Goal: Communication & Community: Answer question/provide support

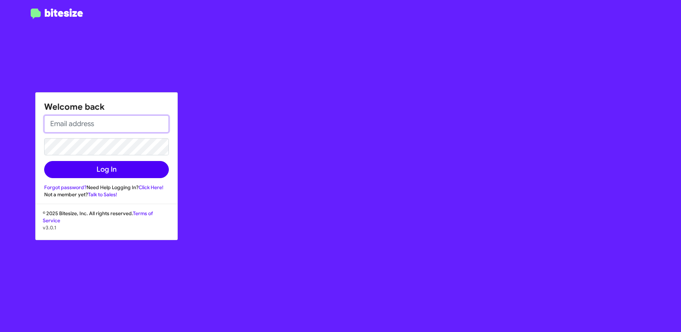
type input "[EMAIL_ADDRESS][PERSON_NAME][DOMAIN_NAME]"
click at [124, 168] on button "Log In" at bounding box center [106, 169] width 125 height 17
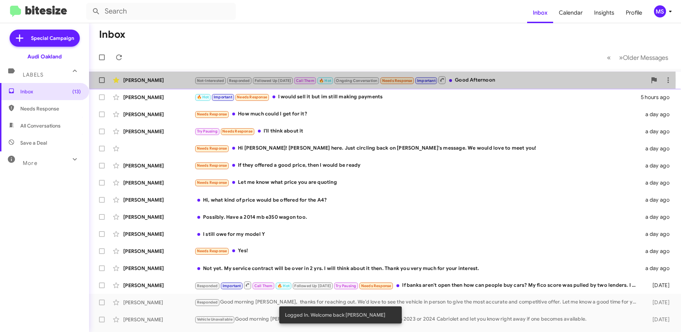
click at [168, 80] on div "[PERSON_NAME]" at bounding box center [158, 80] width 71 height 7
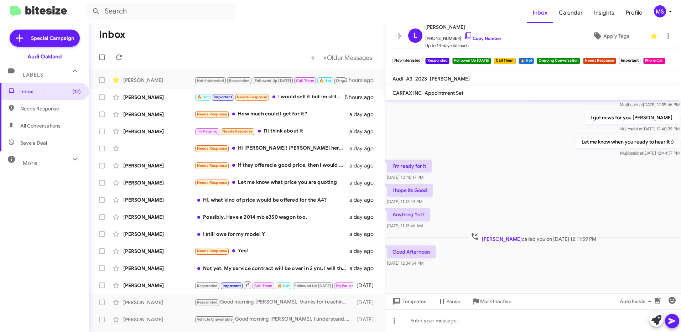
scroll to position [326, 0]
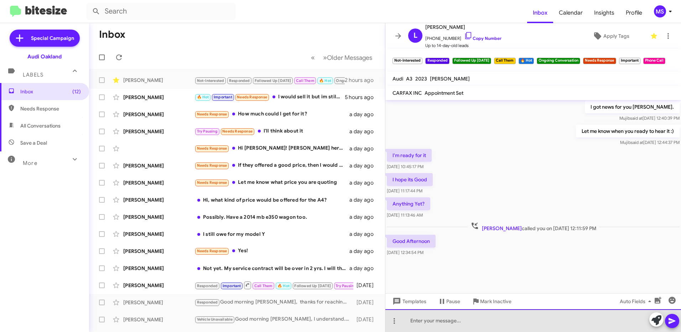
click at [450, 322] on div at bounding box center [532, 320] width 295 height 23
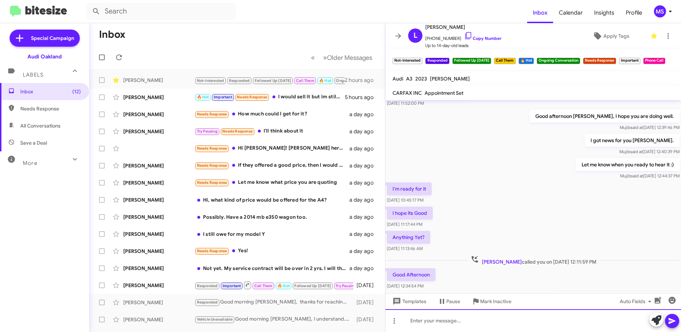
scroll to position [914, 0]
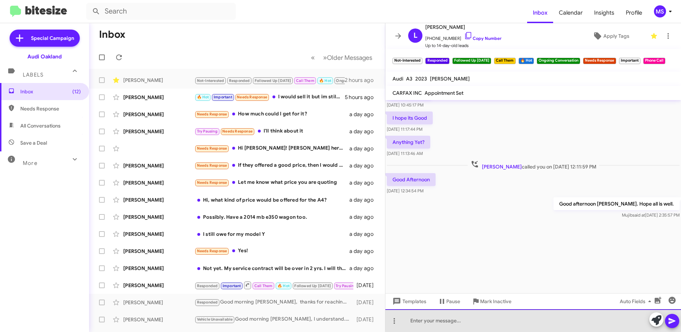
click at [543, 320] on div at bounding box center [532, 320] width 295 height 23
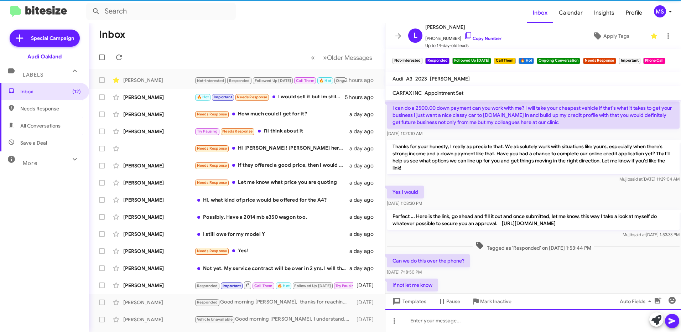
scroll to position [36, 0]
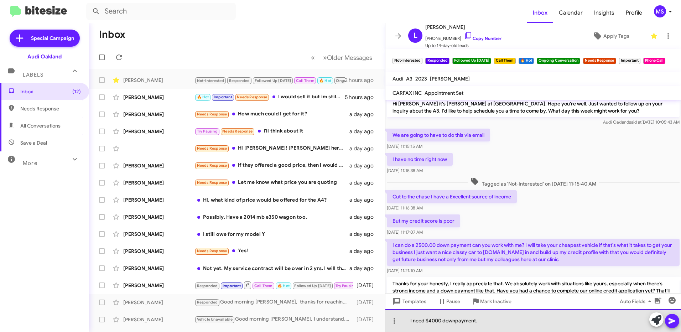
click at [451, 320] on div "I need $4000 downpayment." at bounding box center [532, 320] width 295 height 23
click at [453, 321] on div "I need $4000 downpayment." at bounding box center [532, 320] width 295 height 23
click at [461, 322] on div "I need $4000 downpayment." at bounding box center [532, 320] width 295 height 23
click at [496, 319] on div "I need $4000 nonpayment." at bounding box center [532, 320] width 295 height 23
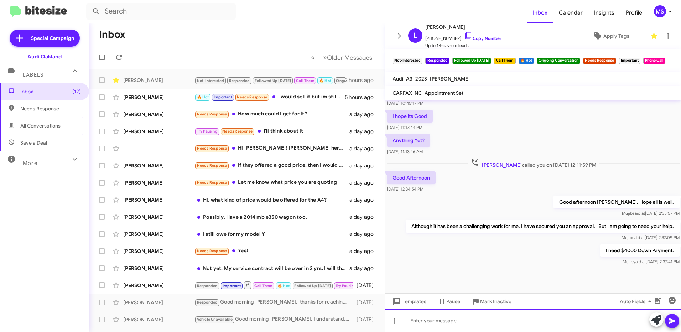
scroll to position [1151, 0]
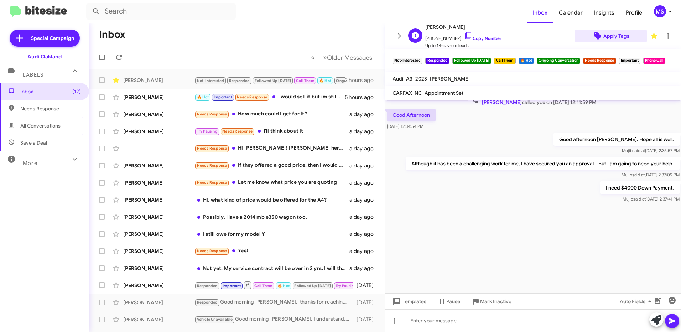
click at [611, 36] on span "Apply Tags" at bounding box center [616, 36] width 26 height 13
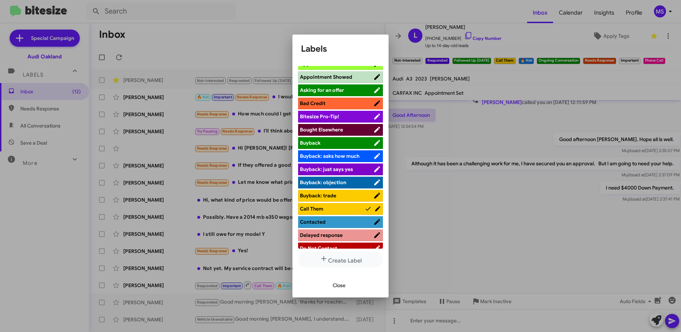
scroll to position [0, 0]
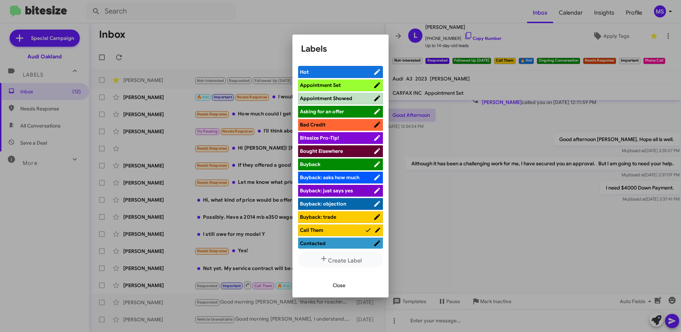
click at [341, 69] on span "Hot" at bounding box center [336, 71] width 73 height 7
click at [339, 285] on span "Close" at bounding box center [339, 285] width 13 height 13
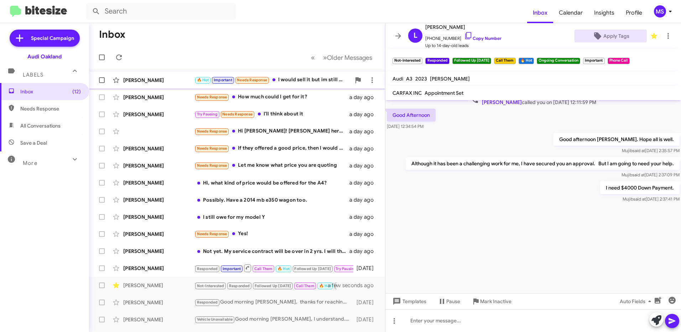
click at [172, 82] on div "[PERSON_NAME]" at bounding box center [158, 80] width 71 height 7
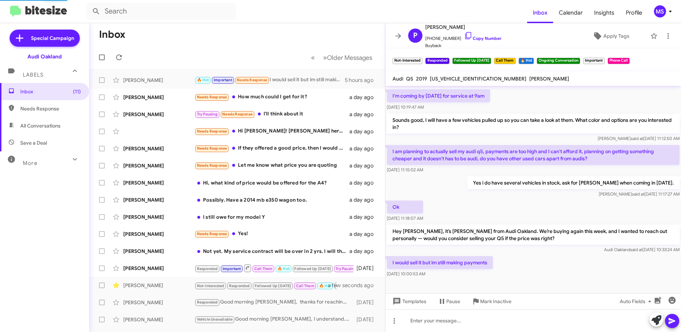
scroll to position [21, 0]
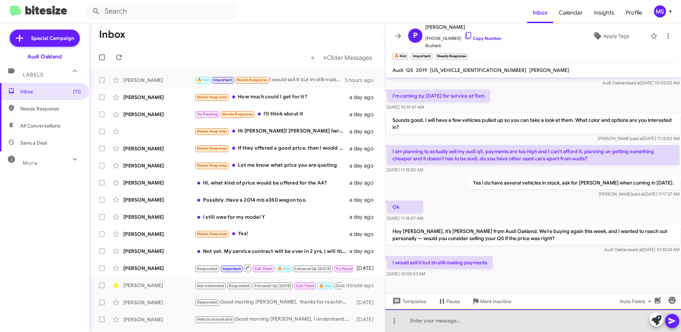
click at [463, 319] on div at bounding box center [532, 320] width 295 height 23
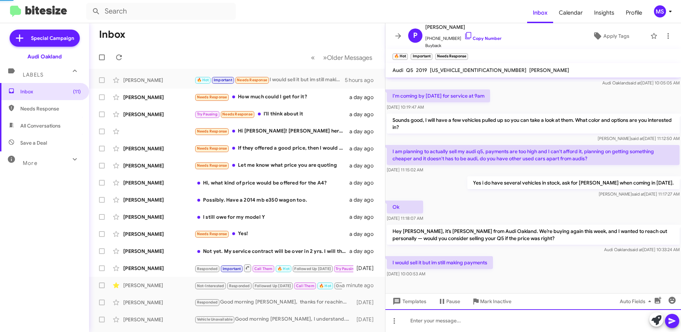
scroll to position [47, 0]
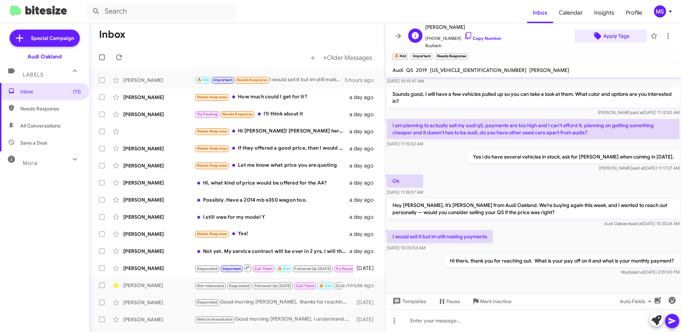
click at [619, 38] on span "Apply Tags" at bounding box center [616, 36] width 26 height 13
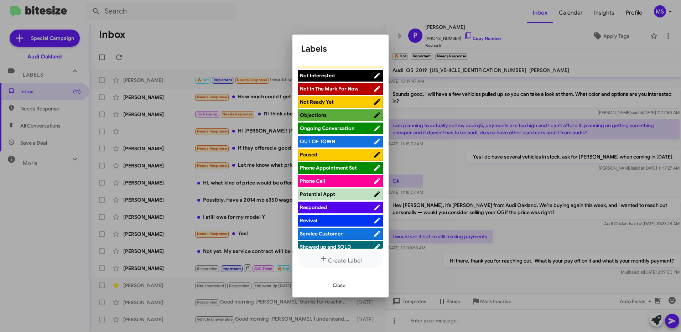
scroll to position [320, 0]
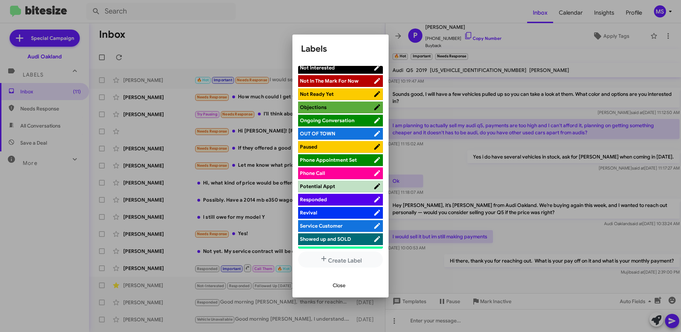
click at [343, 197] on span "Responded" at bounding box center [336, 199] width 73 height 7
click at [343, 284] on span "Close" at bounding box center [339, 285] width 13 height 13
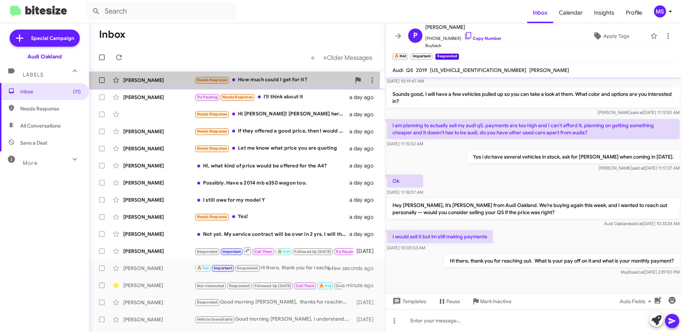
click at [186, 75] on div "[PERSON_NAME] Needs Response How much could I get for it? a day ago" at bounding box center [237, 80] width 284 height 14
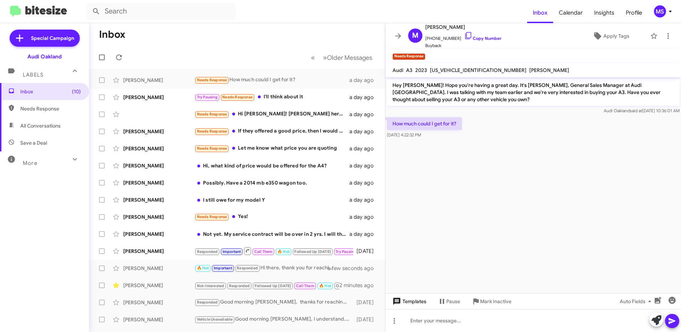
click at [422, 301] on span "Templates" at bounding box center [408, 301] width 35 height 13
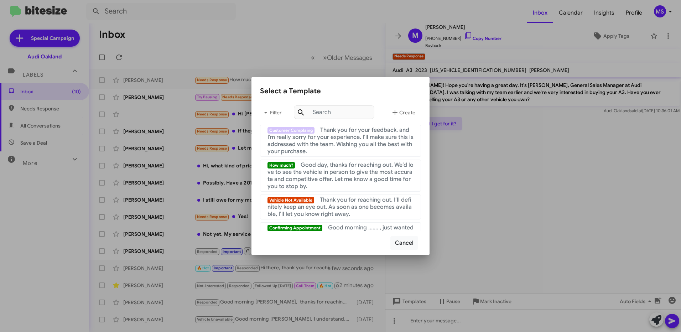
scroll to position [249, 0]
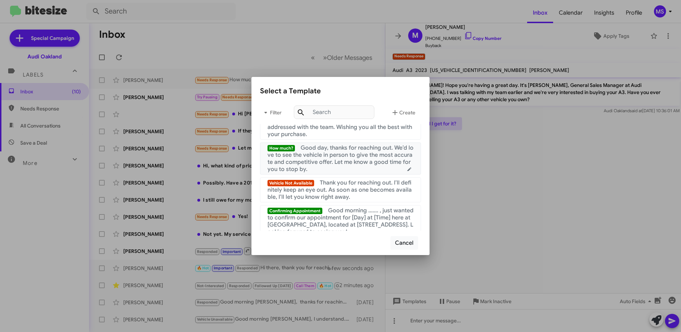
click at [338, 167] on span "Good day, thanks for reaching out. We’d love to see the vehicle in person to gi…" at bounding box center [340, 158] width 146 height 28
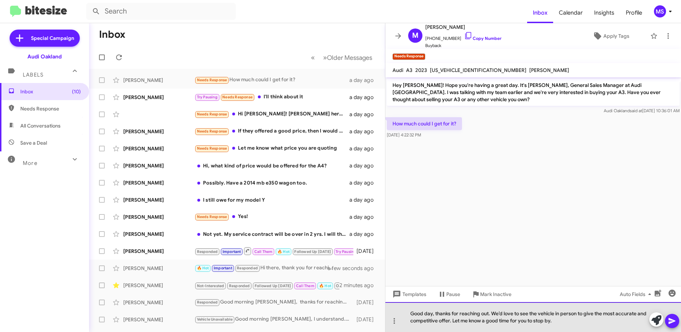
click at [433, 312] on div "Good day, thanks for reaching out. We’d love to see the vehicle in person to gi…" at bounding box center [532, 317] width 295 height 30
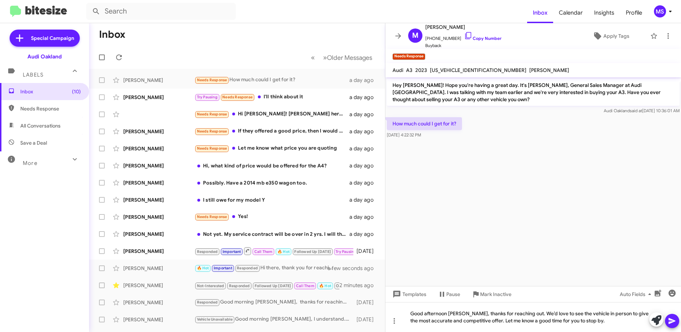
click at [671, 322] on icon at bounding box center [671, 321] width 7 height 6
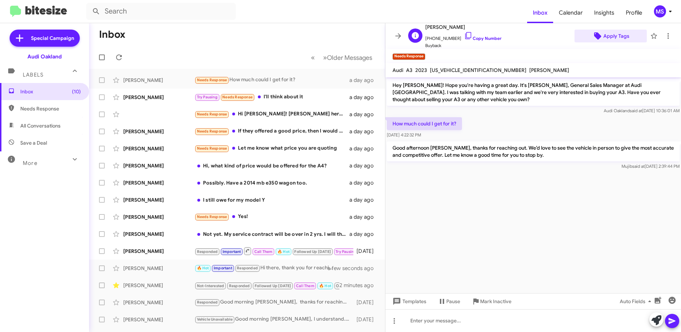
click at [609, 39] on span "Apply Tags" at bounding box center [616, 36] width 26 height 13
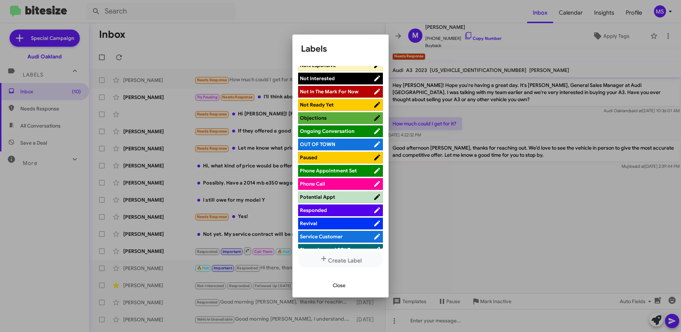
scroll to position [320, 0]
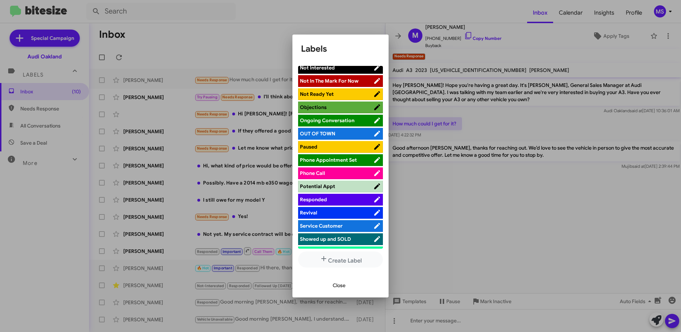
click at [336, 198] on span "Responded" at bounding box center [336, 199] width 73 height 7
click at [347, 285] on button "Close" at bounding box center [339, 285] width 24 height 13
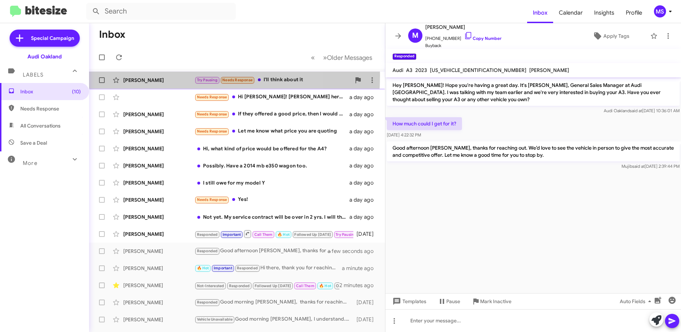
click at [170, 75] on div "[PERSON_NAME] Try Pausing Needs Response I'll think about it a day ago" at bounding box center [237, 80] width 284 height 14
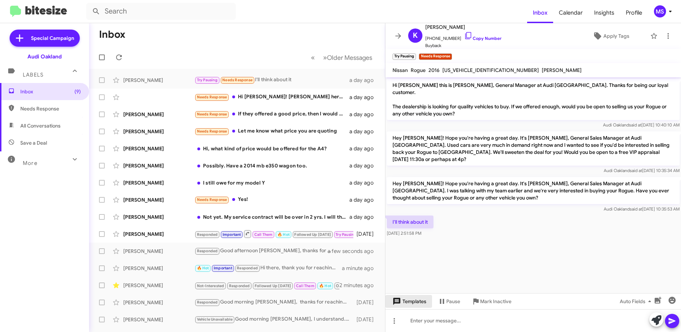
click at [420, 301] on span "Templates" at bounding box center [408, 301] width 35 height 13
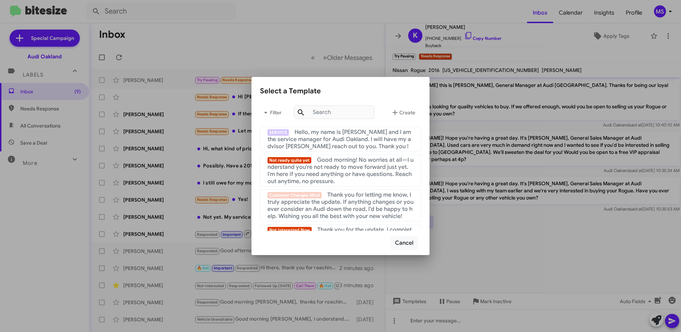
click at [455, 321] on div at bounding box center [340, 166] width 681 height 332
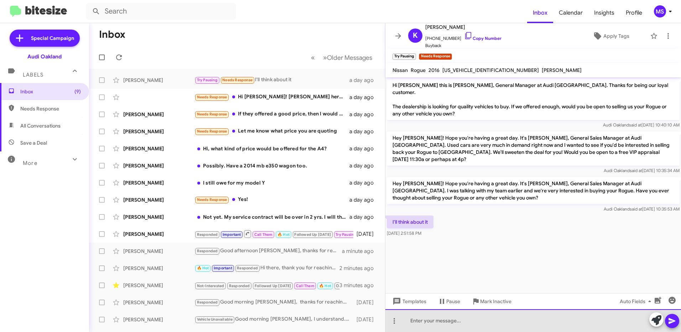
click at [449, 323] on div at bounding box center [532, 320] width 295 height 23
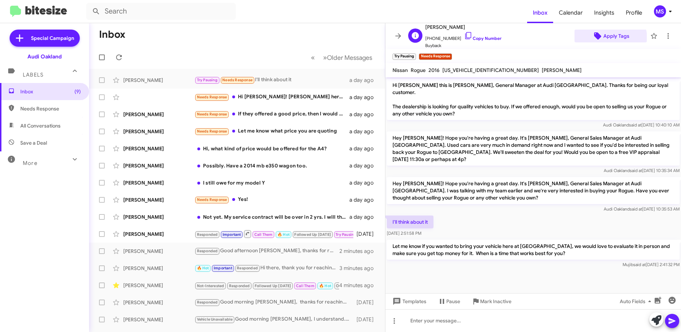
click at [606, 38] on span "Apply Tags" at bounding box center [616, 36] width 26 height 13
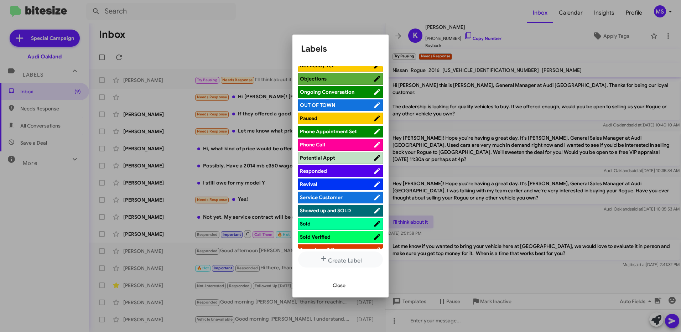
scroll to position [356, 0]
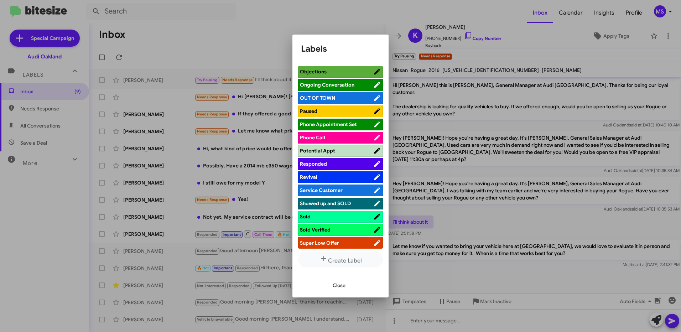
click at [344, 162] on span "Responded" at bounding box center [336, 163] width 73 height 7
click at [339, 287] on span "Close" at bounding box center [339, 285] width 13 height 13
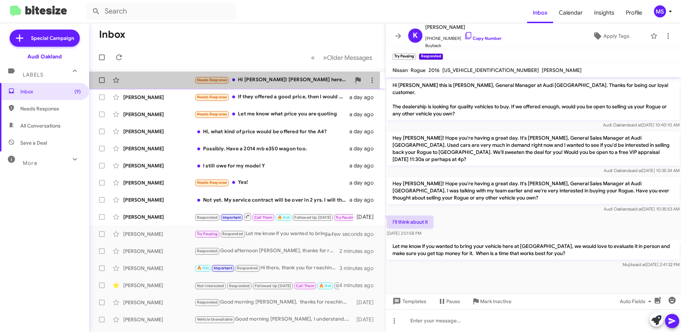
click at [168, 77] on div "Needs Response Hi [PERSON_NAME]! [PERSON_NAME] here. Just circling back on [PER…" at bounding box center [237, 80] width 284 height 14
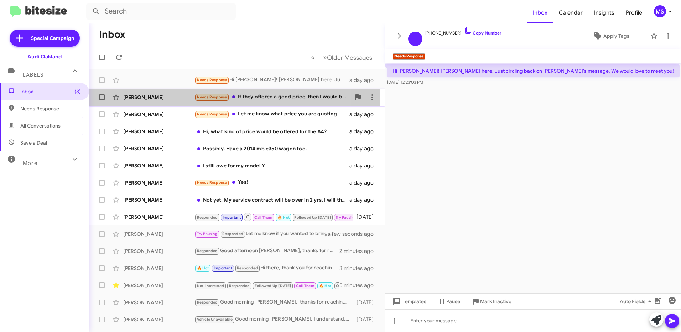
click at [184, 99] on div "[PERSON_NAME]" at bounding box center [158, 97] width 71 height 7
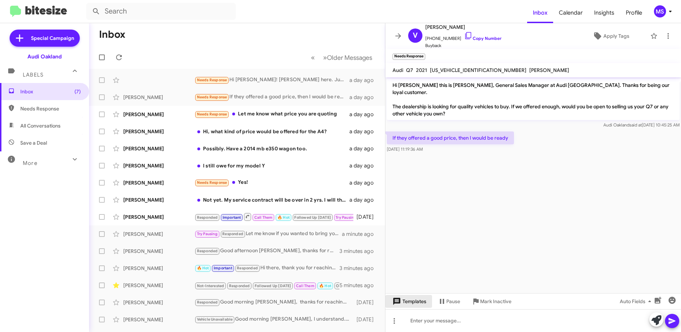
click at [418, 302] on span "Templates" at bounding box center [408, 301] width 35 height 13
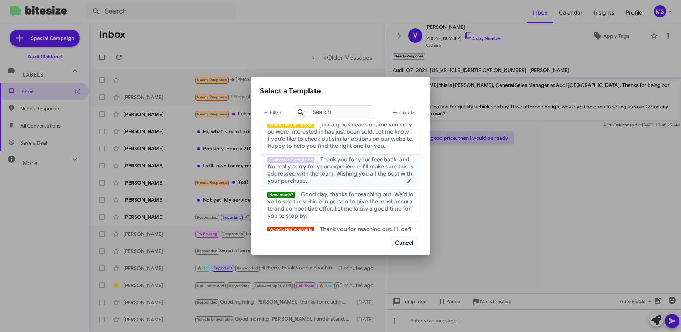
scroll to position [214, 0]
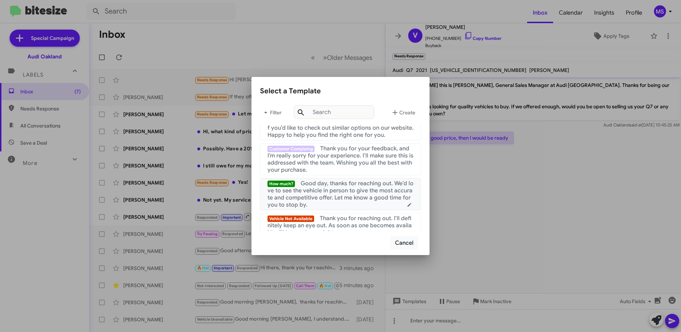
click at [340, 203] on span "Good day, thanks for reaching out. We’d love to see the vehicle in person to gi…" at bounding box center [340, 194] width 146 height 28
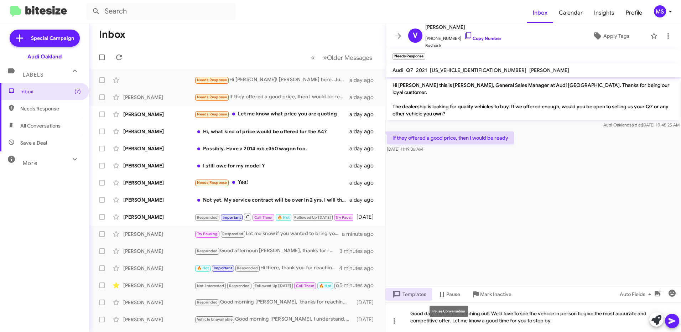
click at [431, 312] on div "Pause Conversation" at bounding box center [448, 310] width 38 height 11
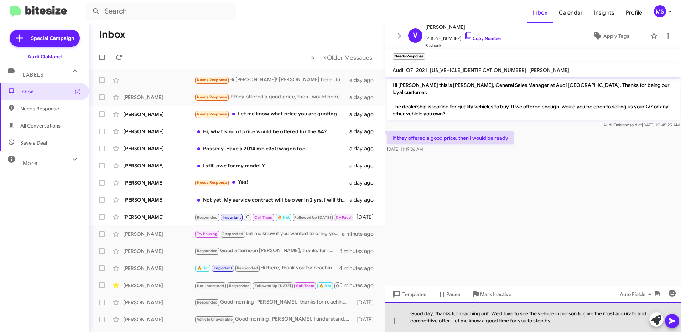
drag, startPoint x: 431, startPoint y: 315, endPoint x: 657, endPoint y: 314, distance: 225.4
click at [433, 315] on div "Good day, thanks for reaching out. We’d love to see the vehicle in person to gi…" at bounding box center [532, 317] width 295 height 30
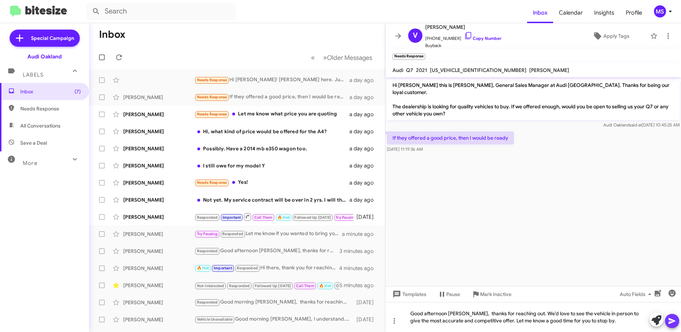
click at [673, 322] on icon at bounding box center [671, 321] width 7 height 6
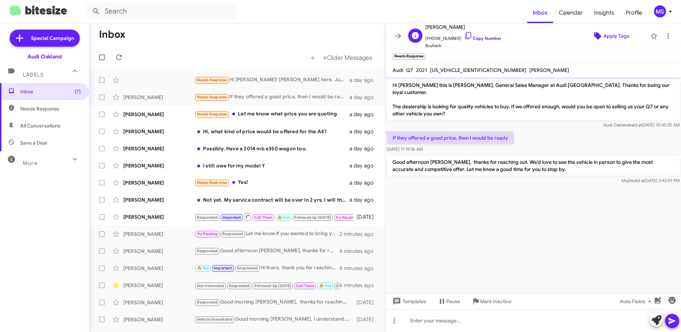
click at [610, 36] on span "Apply Tags" at bounding box center [616, 36] width 26 height 13
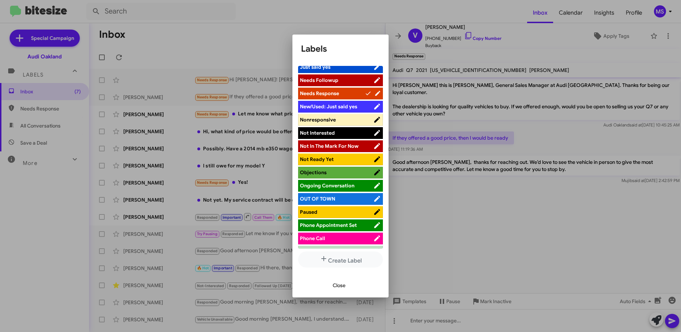
scroll to position [356, 0]
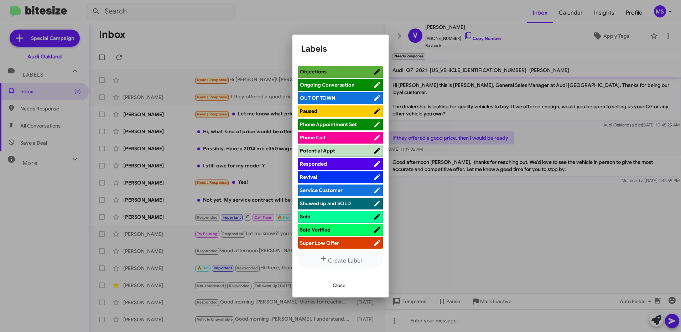
click at [338, 166] on span "Responded" at bounding box center [336, 163] width 73 height 7
click at [337, 282] on span "Close" at bounding box center [339, 285] width 13 height 13
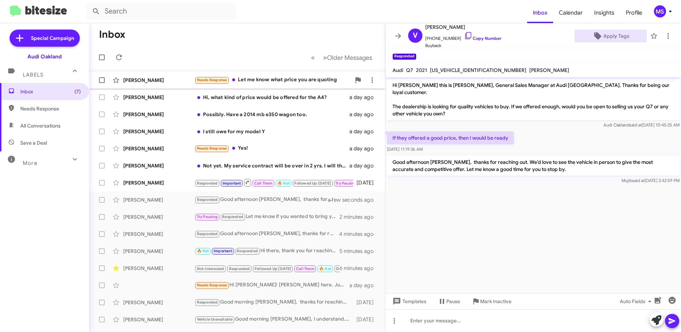
click at [173, 81] on div "[PERSON_NAME]" at bounding box center [158, 80] width 71 height 7
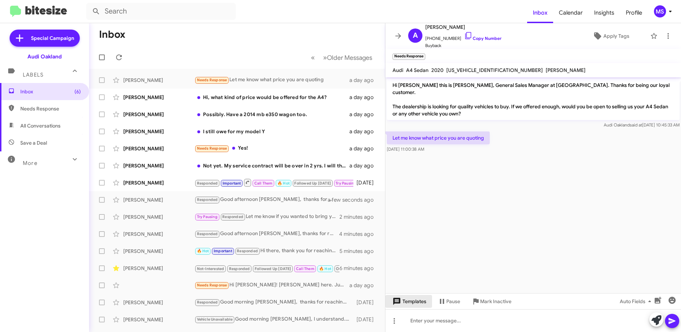
click at [418, 302] on span "Templates" at bounding box center [408, 301] width 35 height 13
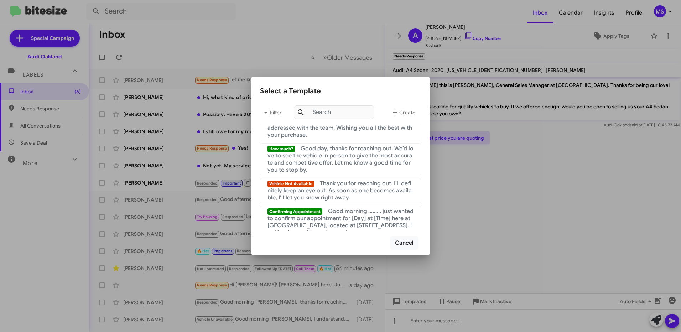
scroll to position [249, 0]
click at [321, 162] on span "Good day, thanks for reaching out. We’d love to see the vehicle in person to gi…" at bounding box center [340, 158] width 146 height 28
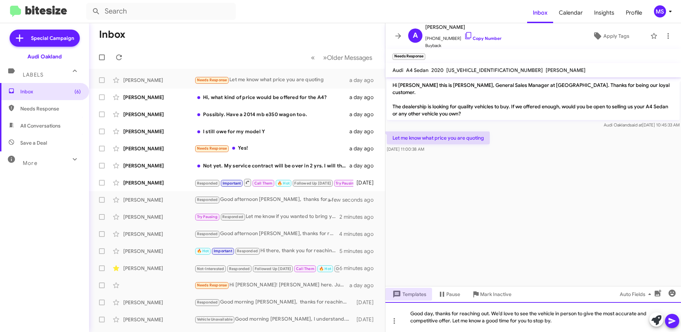
click at [433, 314] on div "Good day, thanks for reaching out. We’d love to see the vehicle in person to gi…" at bounding box center [532, 317] width 295 height 30
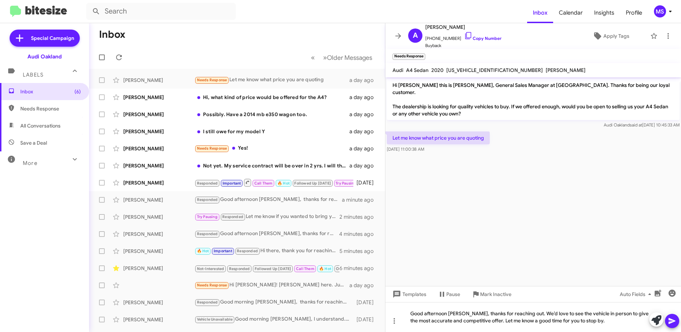
click at [670, 324] on icon at bounding box center [672, 320] width 9 height 9
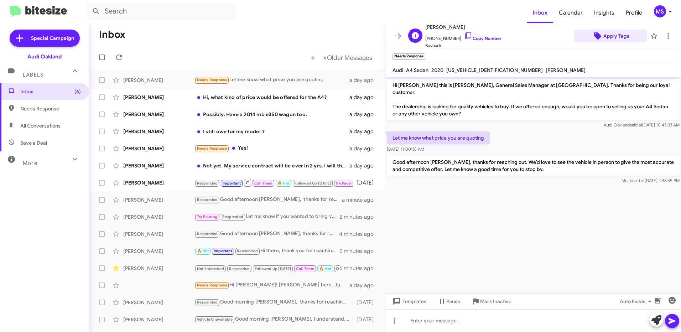
click at [614, 38] on span "Apply Tags" at bounding box center [616, 36] width 26 height 13
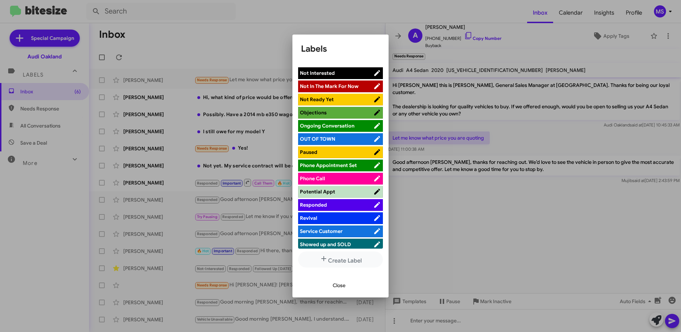
scroll to position [356, 0]
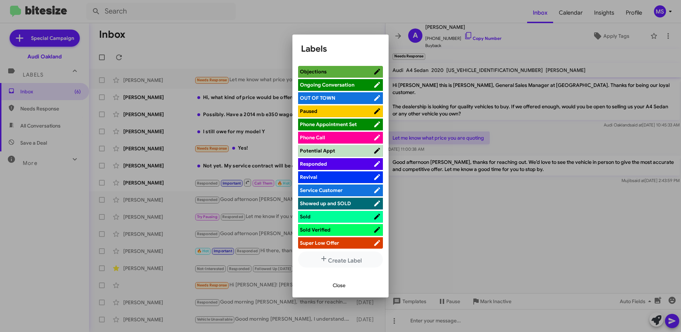
click at [349, 162] on span "Responded" at bounding box center [336, 163] width 73 height 7
click at [344, 280] on span "Close" at bounding box center [339, 285] width 13 height 13
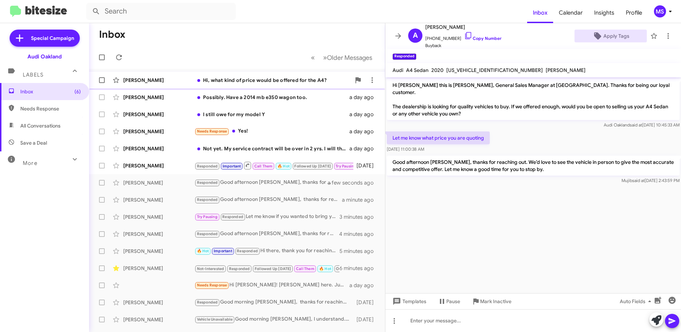
click at [167, 79] on div "[PERSON_NAME]" at bounding box center [158, 80] width 71 height 7
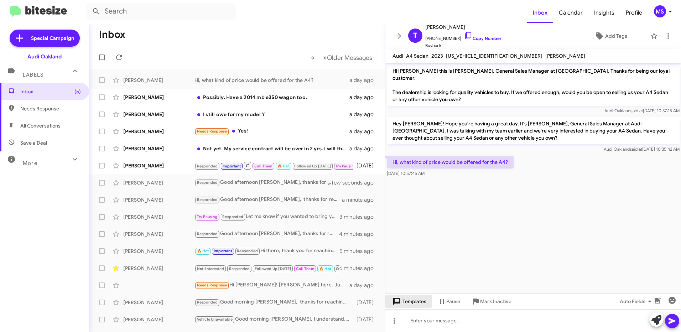
click at [421, 301] on span "Templates" at bounding box center [408, 301] width 35 height 13
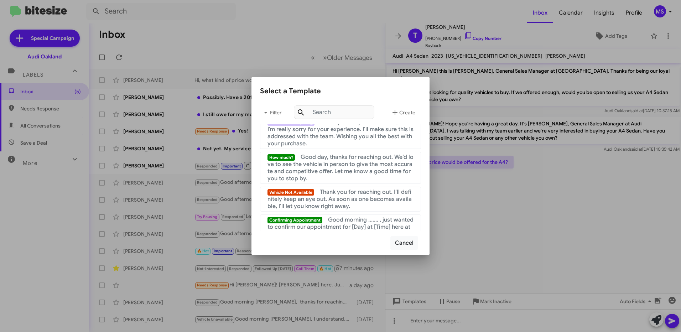
scroll to position [249, 0]
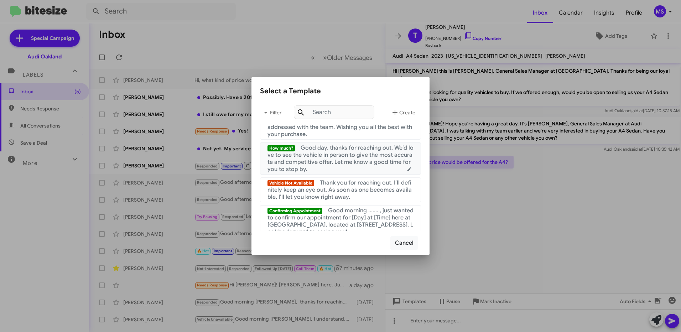
click at [343, 159] on span "Good day, thanks for reaching out. We’d love to see the vehicle in person to gi…" at bounding box center [340, 158] width 146 height 28
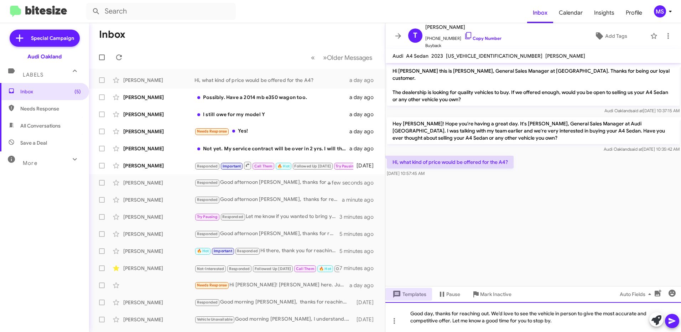
click at [431, 312] on div "Good day, thanks for reaching out. We’d love to see the vehicle in person to gi…" at bounding box center [532, 317] width 295 height 30
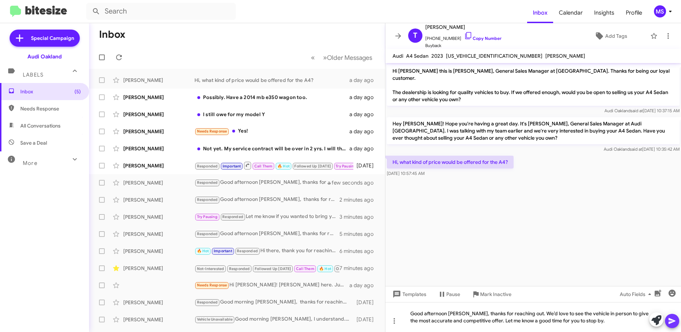
click at [673, 321] on icon at bounding box center [671, 321] width 7 height 6
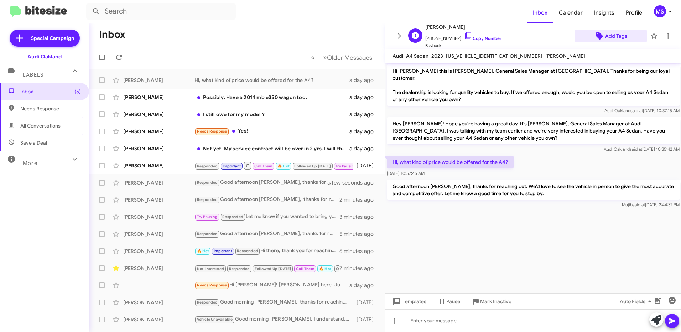
click at [612, 37] on span "Add Tags" at bounding box center [616, 36] width 22 height 13
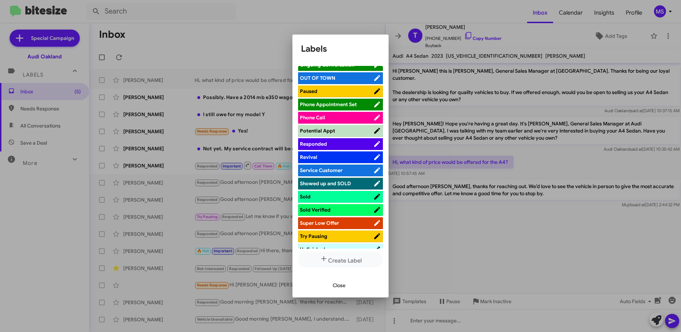
scroll to position [392, 0]
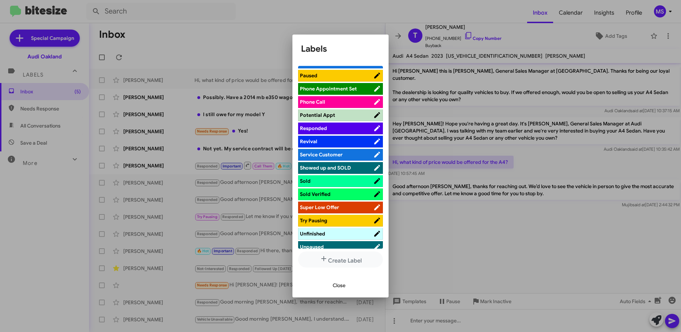
click at [330, 126] on span "Responded" at bounding box center [336, 128] width 73 height 7
click at [342, 285] on span "Close" at bounding box center [339, 285] width 13 height 13
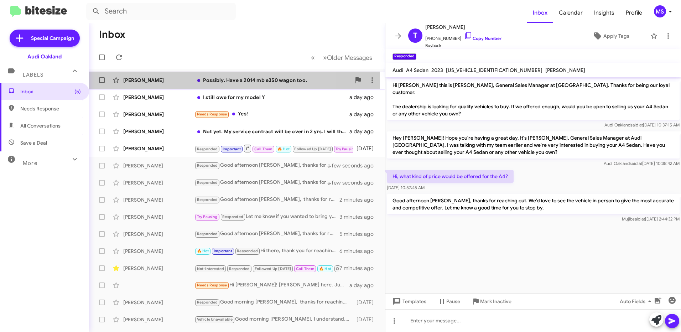
click at [177, 78] on div "[PERSON_NAME]" at bounding box center [158, 80] width 71 height 7
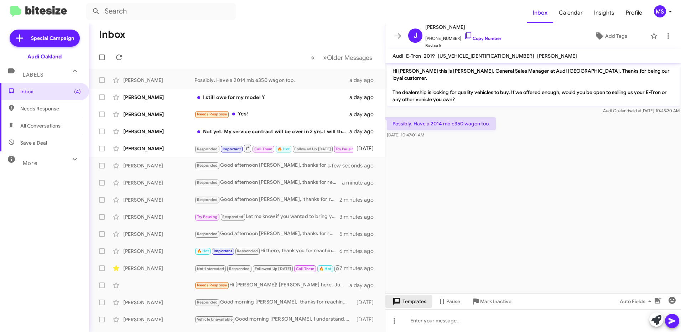
click at [412, 302] on span "Templates" at bounding box center [408, 301] width 35 height 13
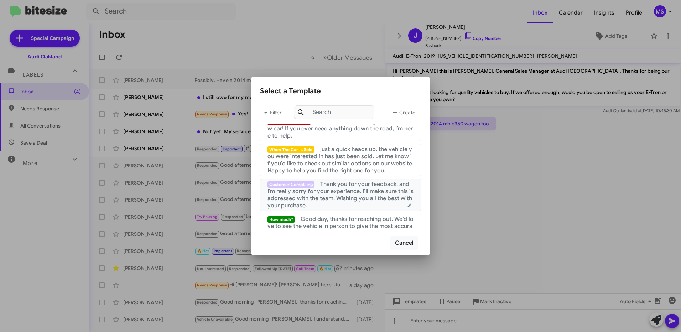
scroll to position [214, 0]
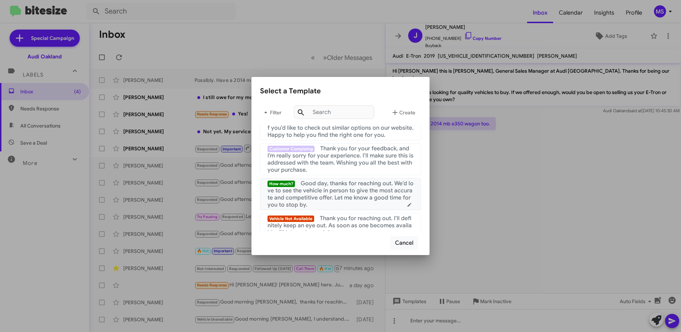
click at [339, 204] on span "Good day, thanks for reaching out. We’d love to see the vehicle in person to gi…" at bounding box center [340, 194] width 146 height 28
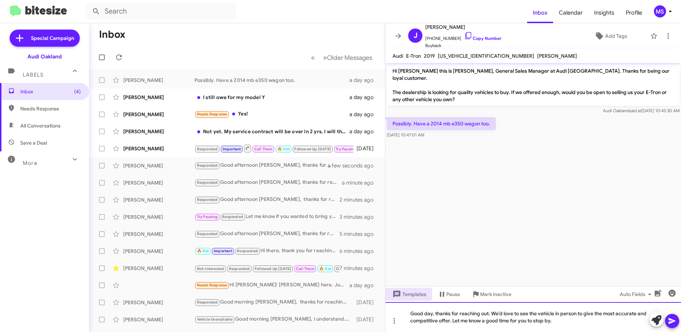
click at [431, 313] on div "Good day, thanks for reaching out. We’d love to see the vehicle in person to gi…" at bounding box center [532, 317] width 295 height 30
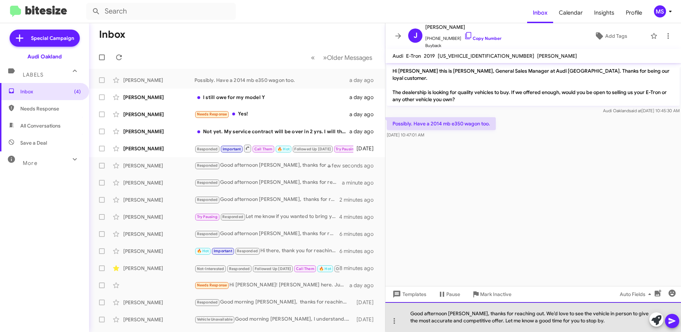
click at [579, 314] on div "Good afternoon [PERSON_NAME], thanks for reaching out. We’d love to see the veh…" at bounding box center [532, 317] width 295 height 30
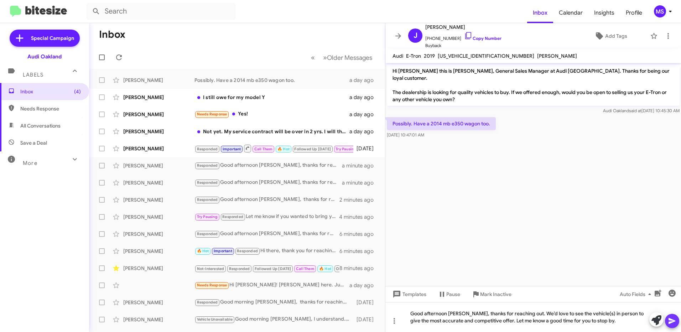
click at [671, 321] on icon at bounding box center [671, 321] width 7 height 6
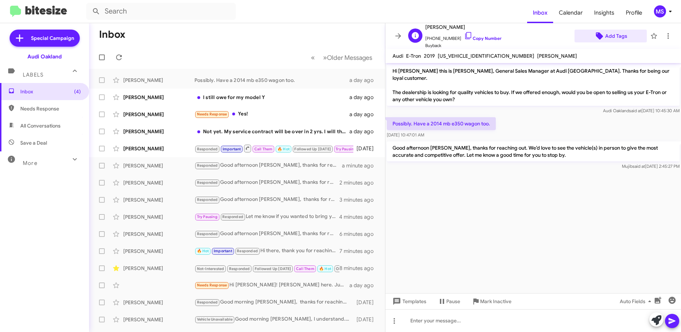
click at [614, 37] on span "Add Tags" at bounding box center [616, 36] width 22 height 13
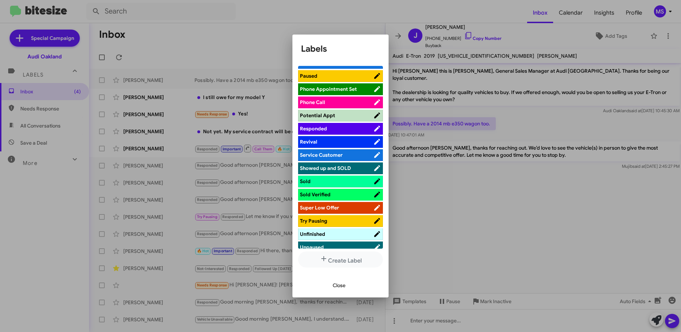
scroll to position [392, 0]
click at [341, 128] on span "Responded" at bounding box center [336, 128] width 73 height 7
click at [338, 284] on span "Close" at bounding box center [339, 285] width 13 height 13
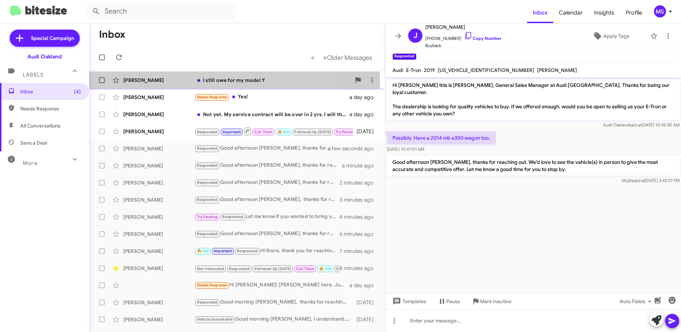
click at [176, 80] on div "[PERSON_NAME]" at bounding box center [158, 80] width 71 height 7
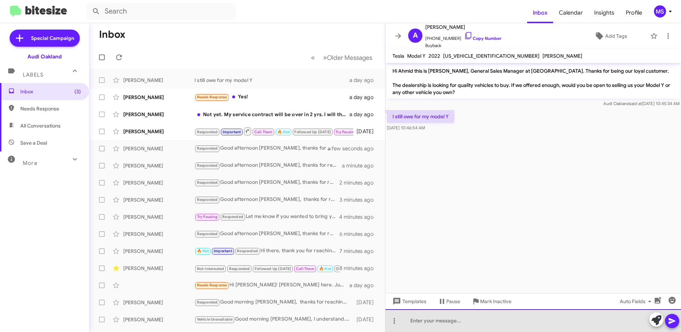
click at [483, 316] on div at bounding box center [532, 320] width 295 height 23
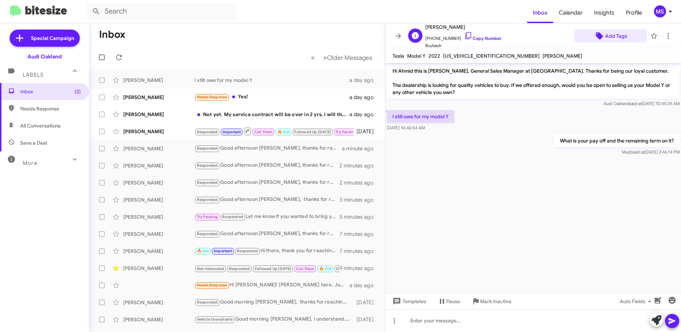
click at [612, 35] on span "Add Tags" at bounding box center [616, 36] width 22 height 13
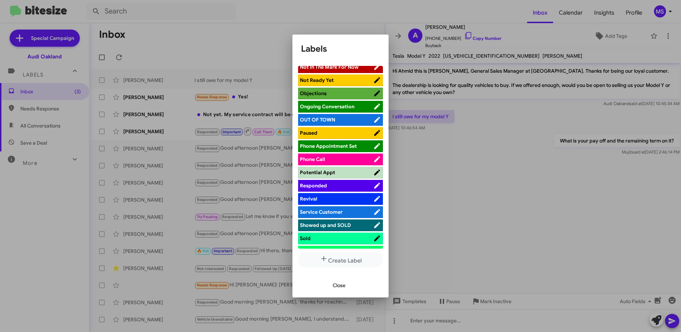
scroll to position [321, 0]
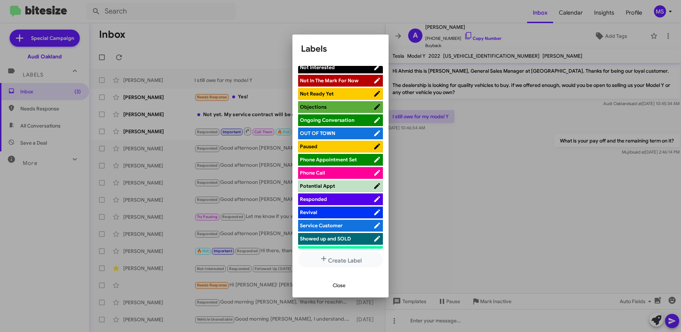
click at [341, 199] on span "Responded" at bounding box center [336, 198] width 73 height 7
click at [339, 286] on span "Close" at bounding box center [339, 285] width 13 height 13
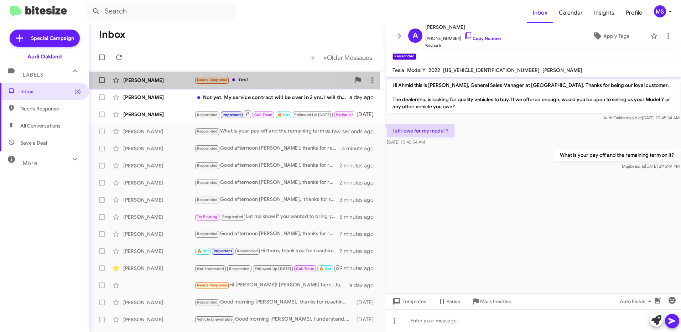
click at [179, 77] on div "[PERSON_NAME]" at bounding box center [158, 80] width 71 height 7
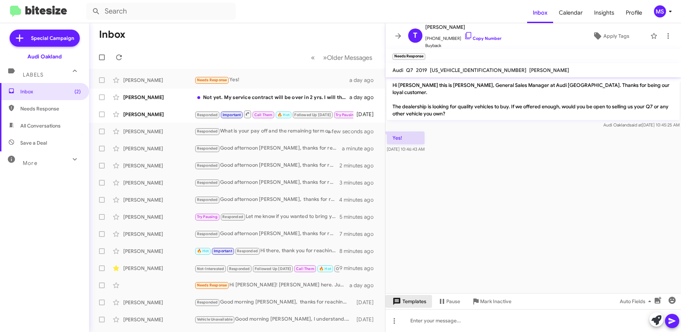
click at [413, 302] on span "Templates" at bounding box center [408, 301] width 35 height 13
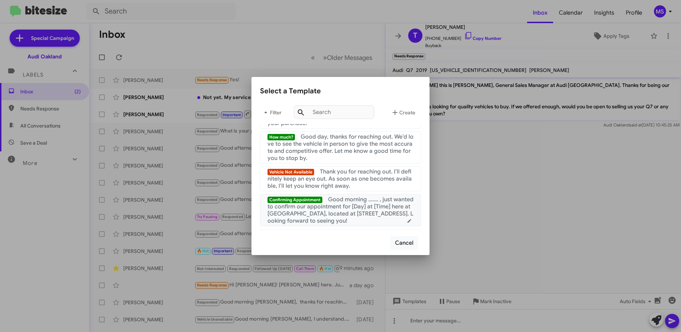
scroll to position [249, 0]
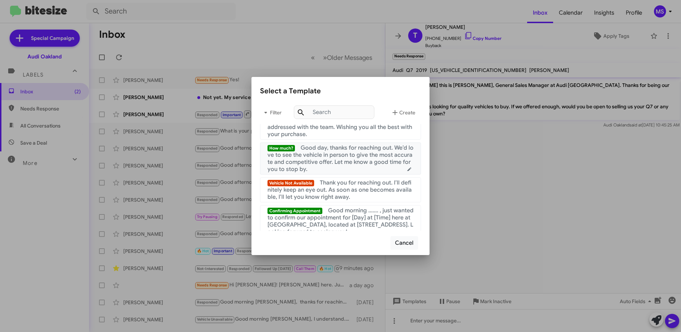
click at [349, 163] on span "Good day, thanks for reaching out. We’d love to see the vehicle in person to gi…" at bounding box center [340, 158] width 146 height 28
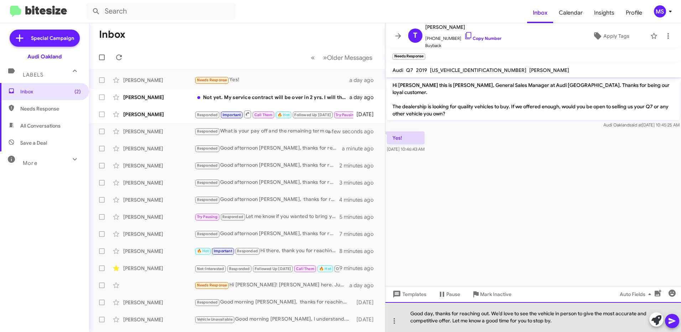
click at [432, 310] on div "Good day, thanks for reaching out. We’d love to see the vehicle in person to gi…" at bounding box center [532, 317] width 295 height 30
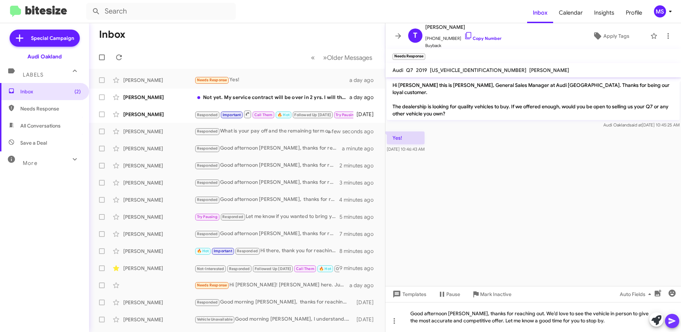
click at [674, 322] on icon at bounding box center [672, 320] width 9 height 9
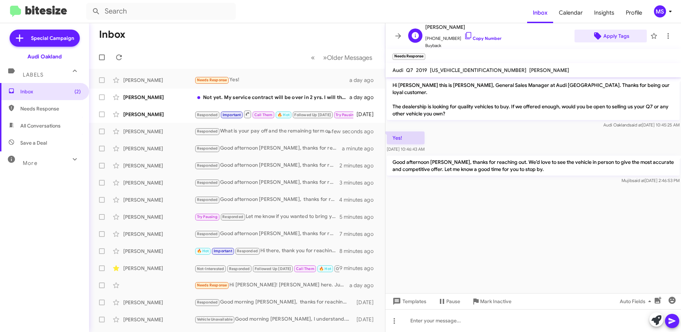
click at [607, 36] on span "Apply Tags" at bounding box center [616, 36] width 26 height 13
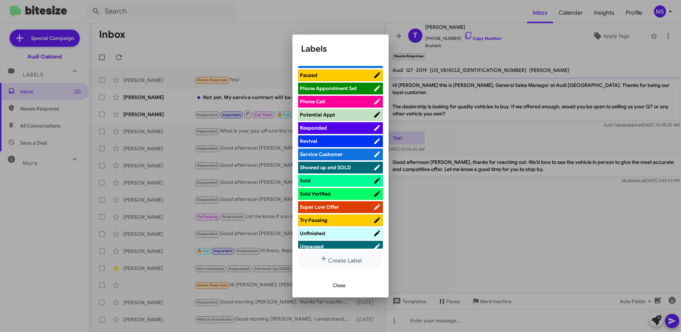
scroll to position [392, 0]
click at [348, 125] on span "Responded" at bounding box center [336, 128] width 73 height 7
click at [340, 286] on span "Close" at bounding box center [339, 285] width 13 height 13
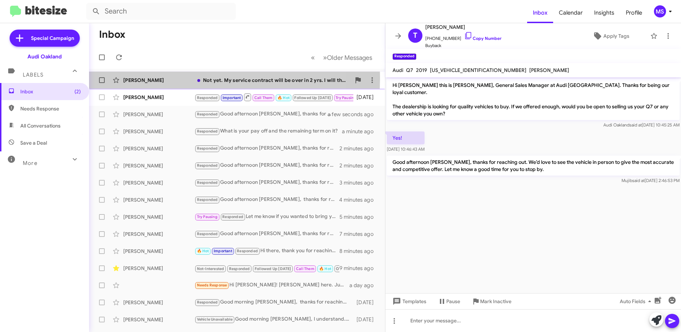
click at [182, 78] on div "[PERSON_NAME]" at bounding box center [158, 80] width 71 height 7
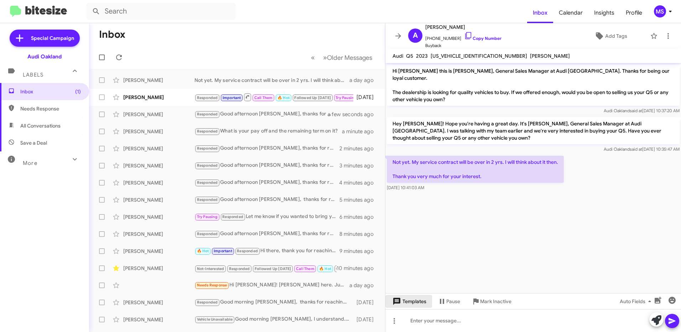
click at [417, 304] on span "Templates" at bounding box center [408, 301] width 35 height 13
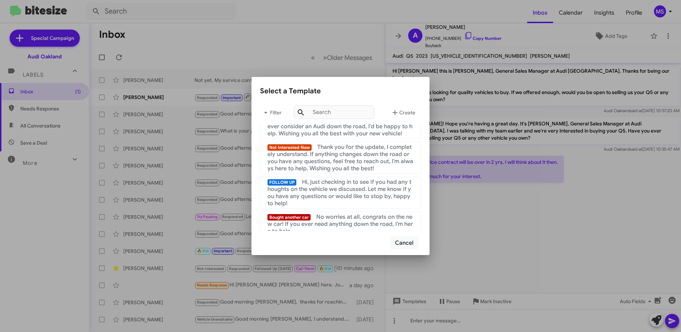
scroll to position [71, 0]
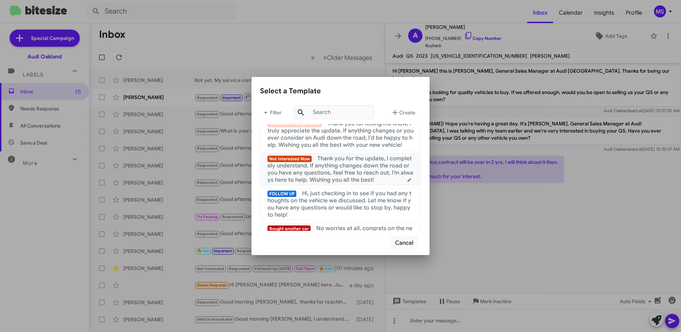
click at [334, 177] on span "Thank you for the update, I completely understand. If anything changes down the…" at bounding box center [340, 169] width 146 height 28
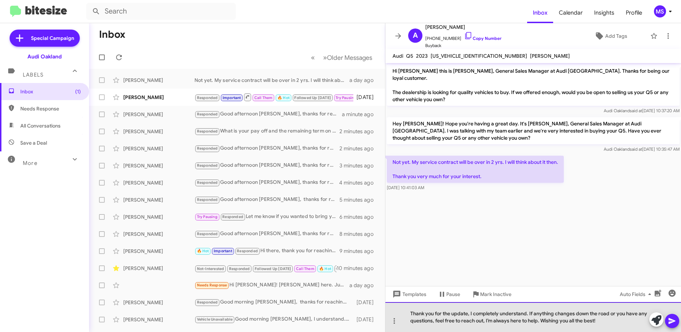
drag, startPoint x: 547, startPoint y: 322, endPoint x: 605, endPoint y: 323, distance: 58.0
click at [605, 323] on div "Thank you for the update, I completely understand. If anything changes down the…" at bounding box center [532, 317] width 295 height 30
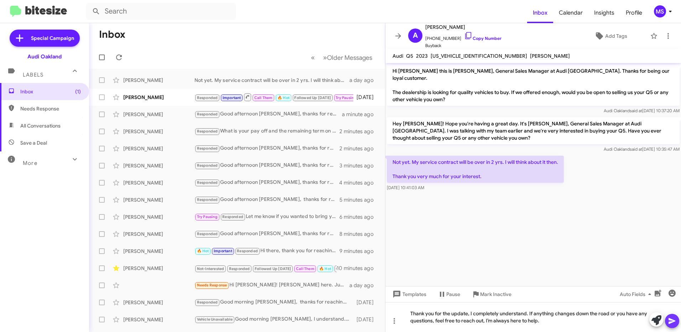
click at [669, 321] on icon at bounding box center [672, 320] width 9 height 9
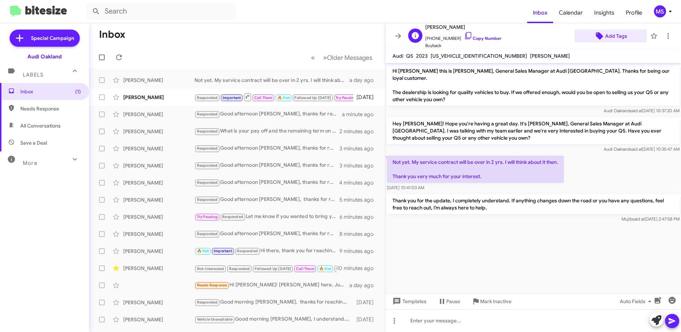
click at [609, 36] on span "Add Tags" at bounding box center [616, 36] width 22 height 13
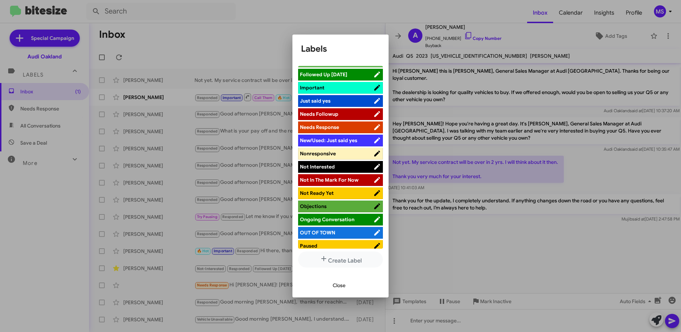
scroll to position [214, 0]
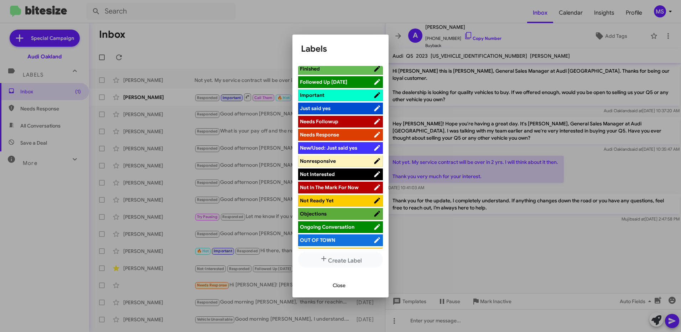
click at [336, 185] on span "Not In The Mark For Now" at bounding box center [329, 187] width 59 height 6
click at [344, 282] on span "Close" at bounding box center [339, 285] width 13 height 13
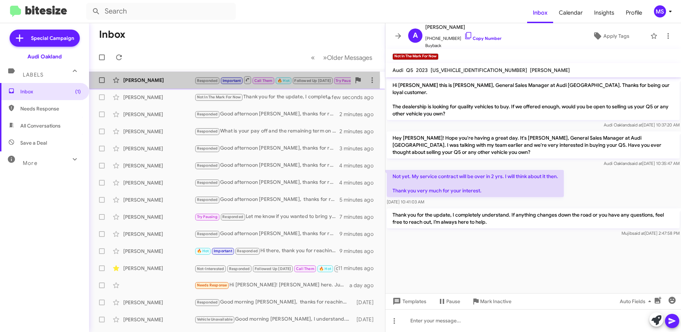
click at [175, 80] on div "[PERSON_NAME]" at bounding box center [158, 80] width 71 height 7
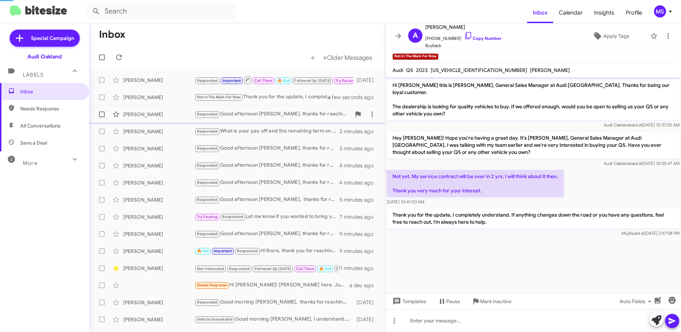
scroll to position [400, 0]
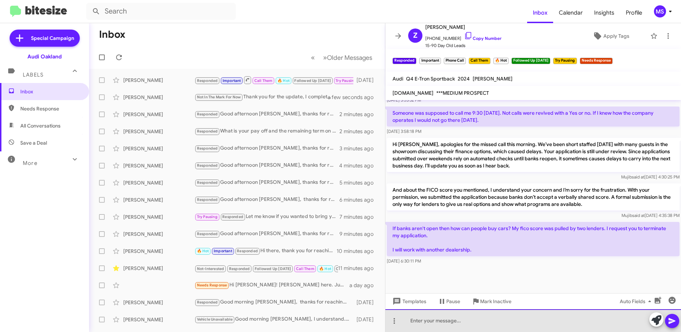
click at [449, 319] on div at bounding box center [532, 320] width 295 height 23
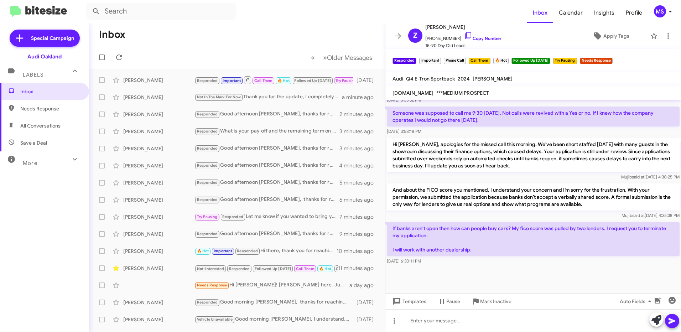
drag, startPoint x: 474, startPoint y: 267, endPoint x: 389, endPoint y: 237, distance: 90.1
click at [389, 237] on p "If banks aren't open then how can people buy cars? My fico score was pulled by …" at bounding box center [533, 239] width 293 height 34
copy p "If banks aren't open then how can people buy cars? My fico score was pulled by …"
click at [554, 256] on p "If banks aren't open then how can people buy cars? My fico score was pulled by …" at bounding box center [533, 239] width 293 height 34
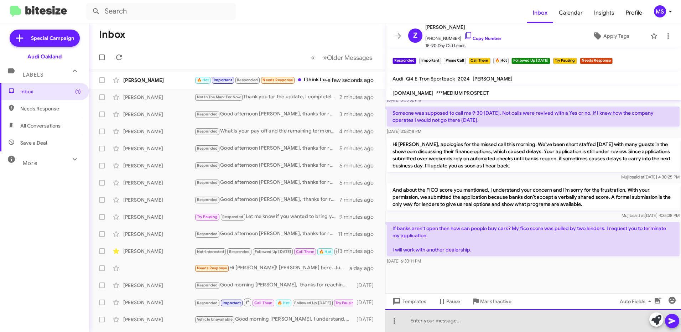
click at [525, 315] on div at bounding box center [532, 320] width 295 height 23
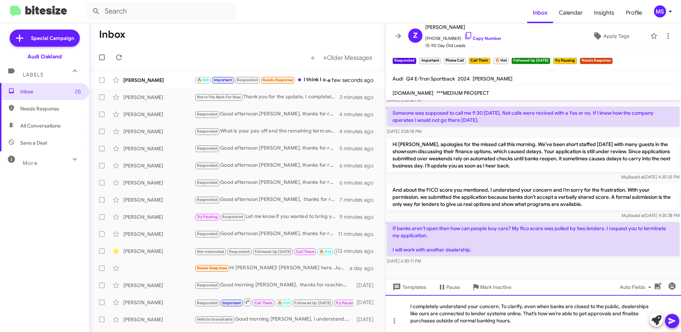
click at [531, 324] on div "I completely understand your concern. To clarify, even when banks are closed to…" at bounding box center [532, 313] width 295 height 37
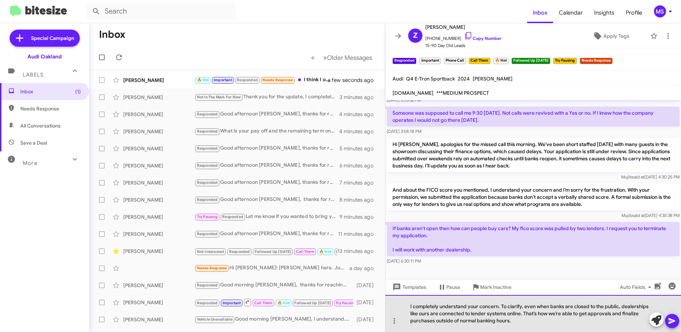
click at [522, 324] on div "I completely understand your concern. To clarify, even when banks are closed to…" at bounding box center [532, 313] width 295 height 37
click at [534, 321] on div "I completely understand your concern. To clarify, even when banks are closed to…" at bounding box center [532, 313] width 295 height 37
